Goal: Information Seeking & Learning: Learn about a topic

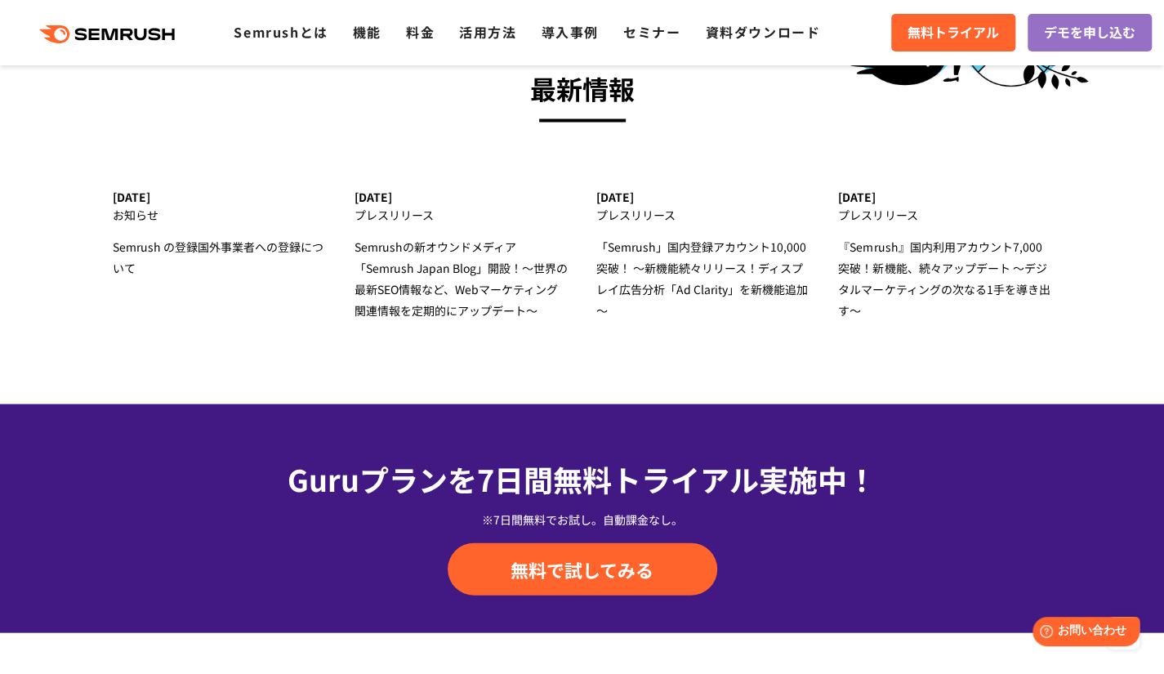
scroll to position [5230, 0]
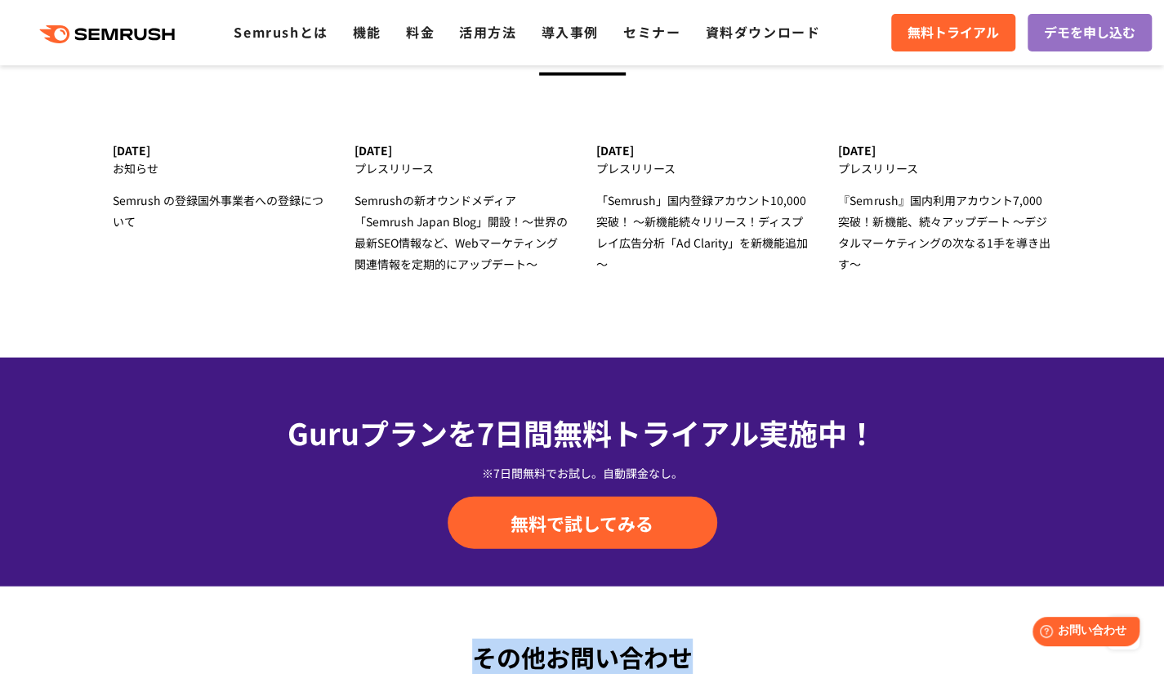
drag, startPoint x: 1159, startPoint y: 570, endPoint x: 1151, endPoint y: 562, distance: 11.6
click at [1125, 542] on div "Guruプランを7日間 無料トライアル実施中！ ※7日間無料でお試し。自動課金なし。 無料で試してみる" at bounding box center [582, 471] width 1164 height 229
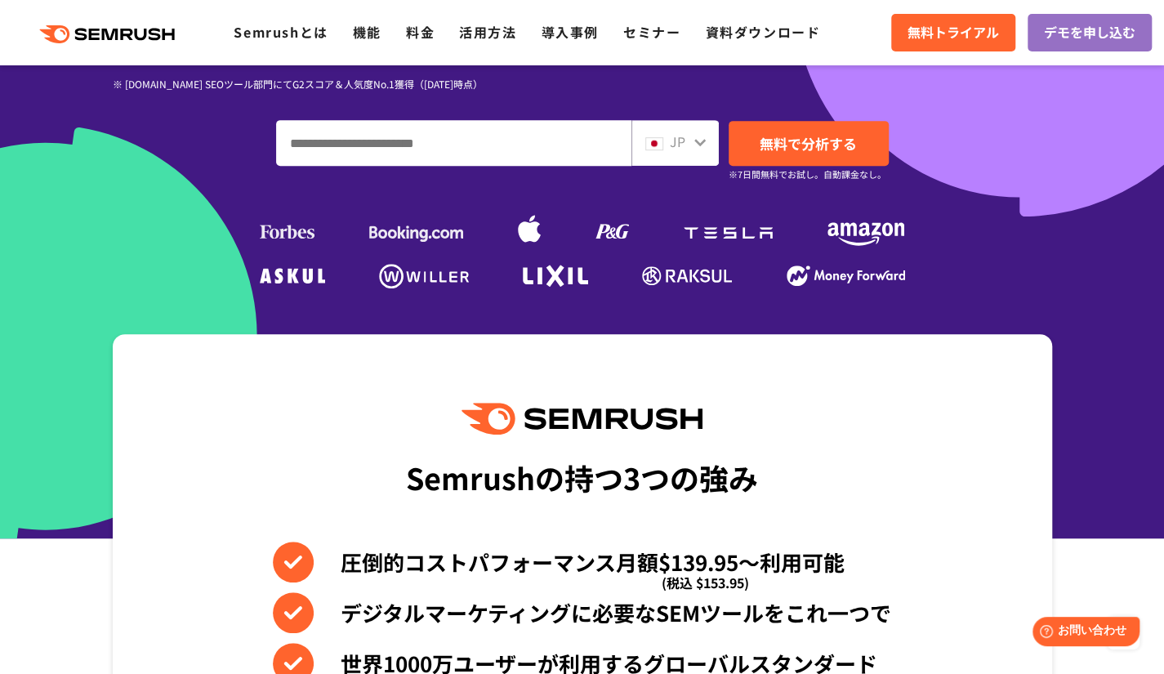
scroll to position [0, 0]
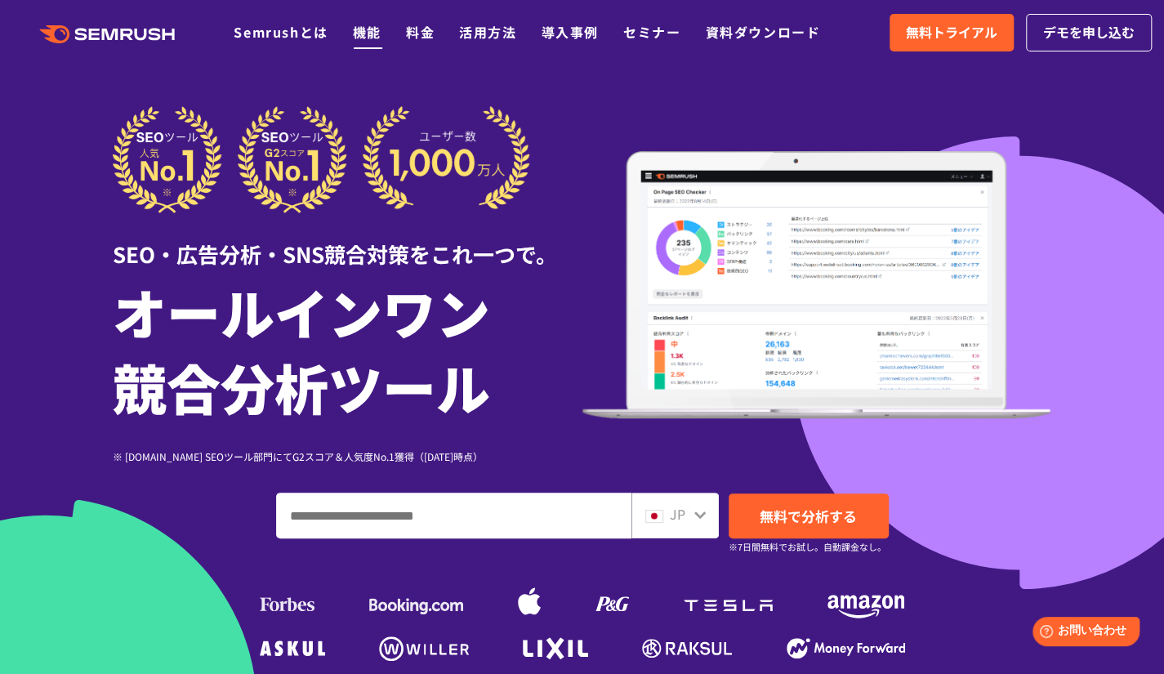
click at [370, 36] on link "機能" at bounding box center [367, 32] width 29 height 20
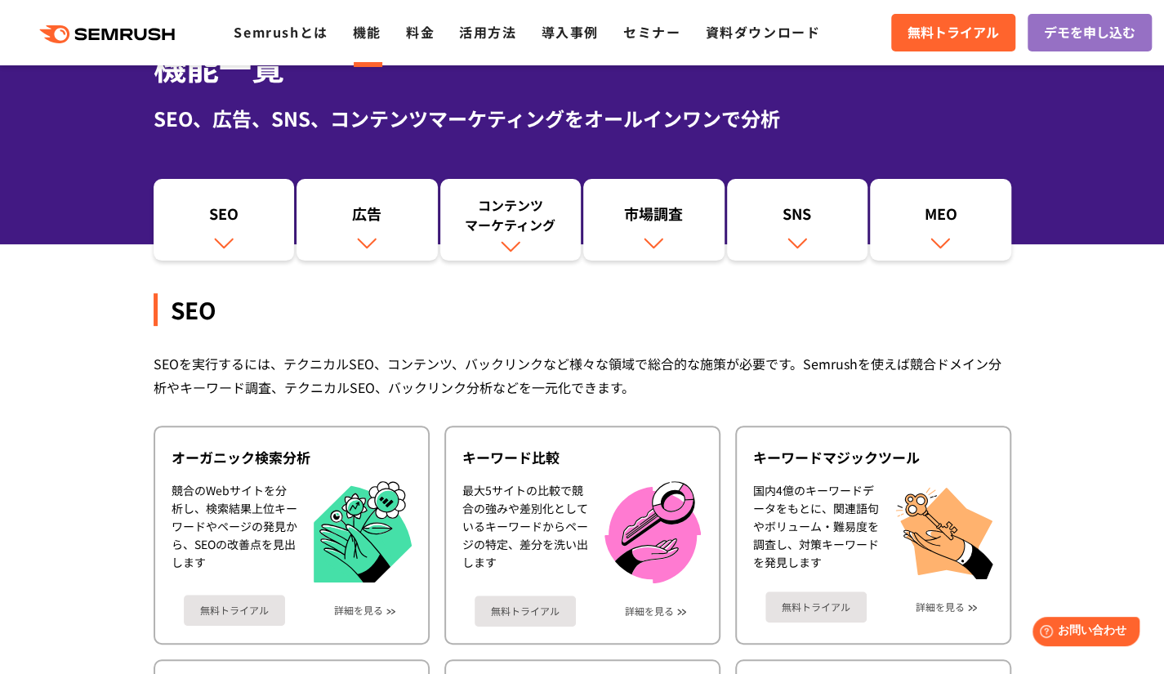
scroll to position [100, 0]
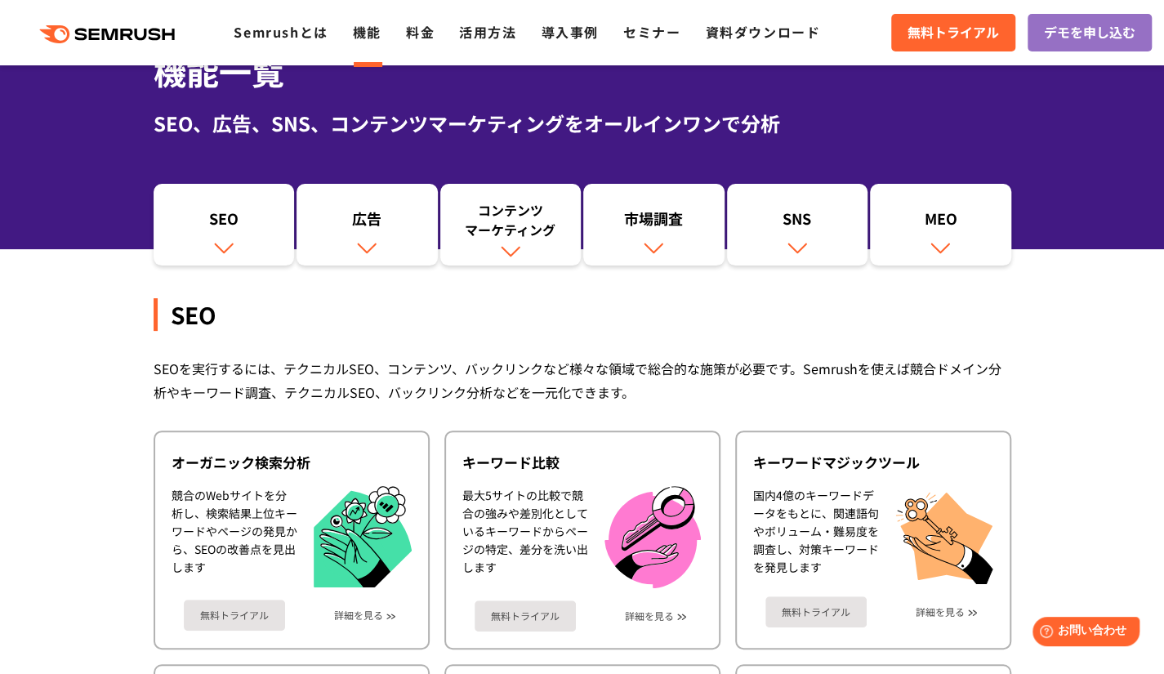
click at [1093, 196] on div "機能一覧 SEO、広告、SNS、コンテンツマーケティングをオールインワンで分析" at bounding box center [582, 126] width 1164 height 248
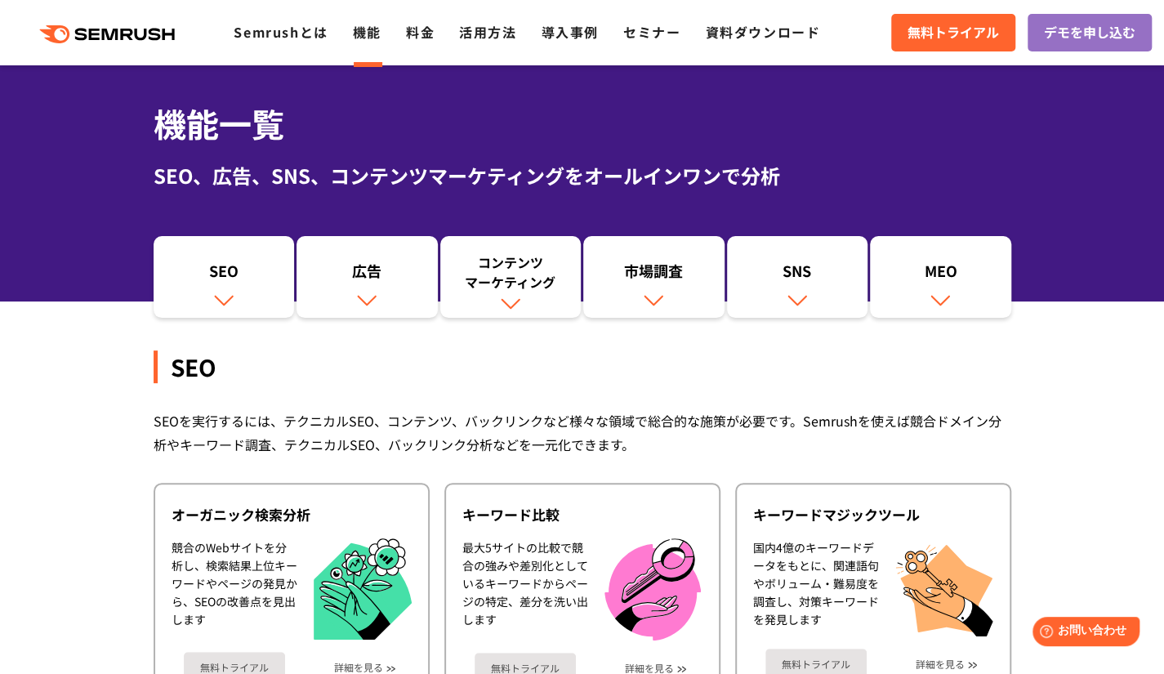
scroll to position [0, 0]
